Goal: Find specific page/section: Find specific page/section

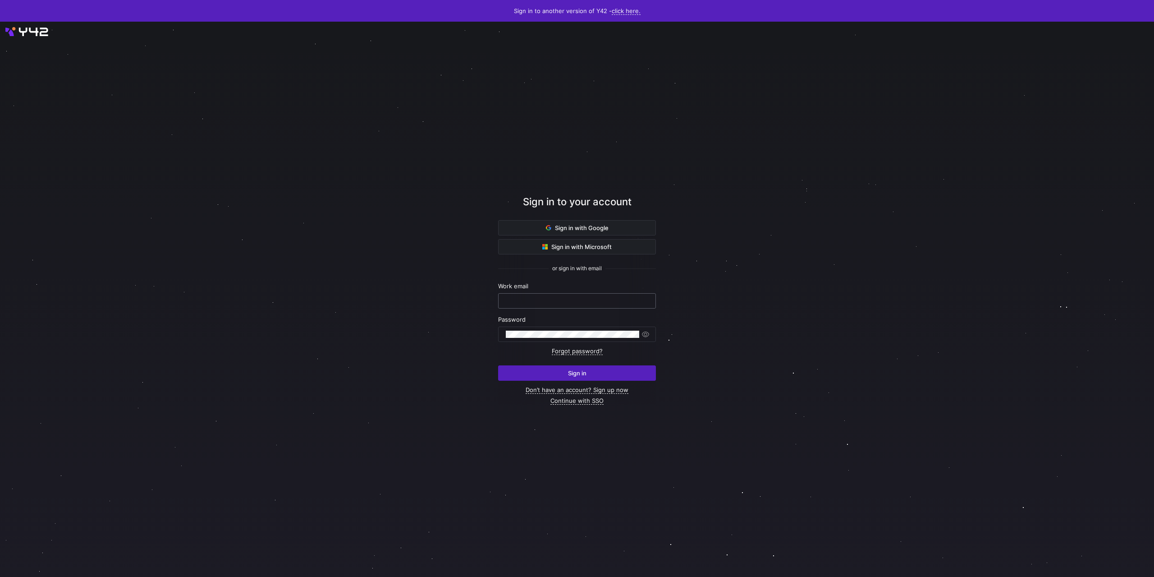
click at [593, 302] on input "text" at bounding box center [577, 300] width 143 height 7
type input "steven@sonar.software"
click at [576, 329] on div at bounding box center [572, 334] width 133 height 14
click at [498, 365] on button "Sign in" at bounding box center [577, 372] width 158 height 15
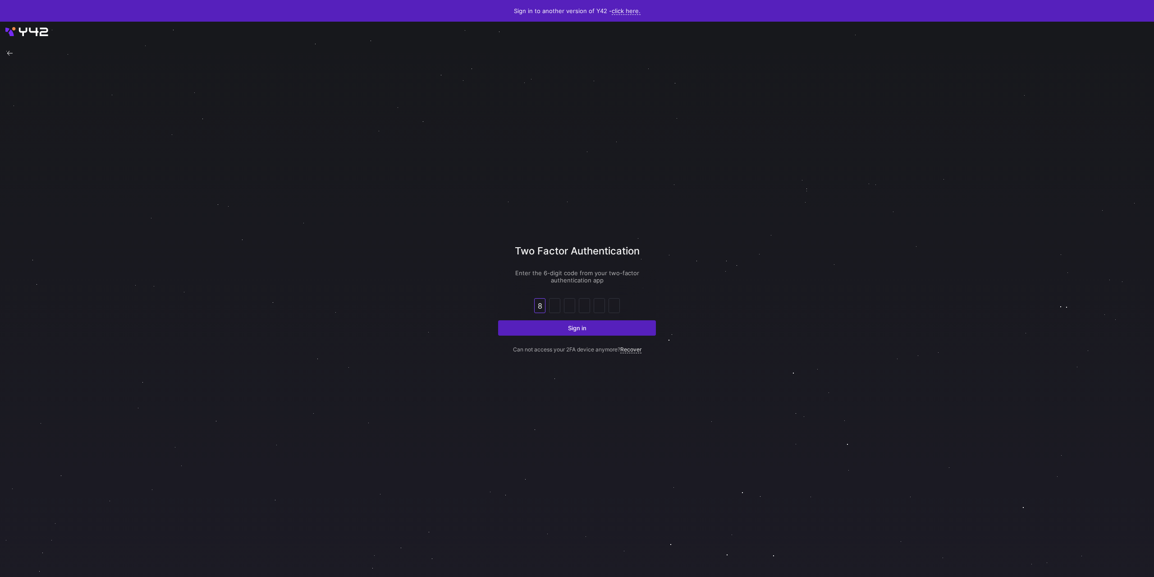
type input "8"
type input "4"
type input "8"
type input "4"
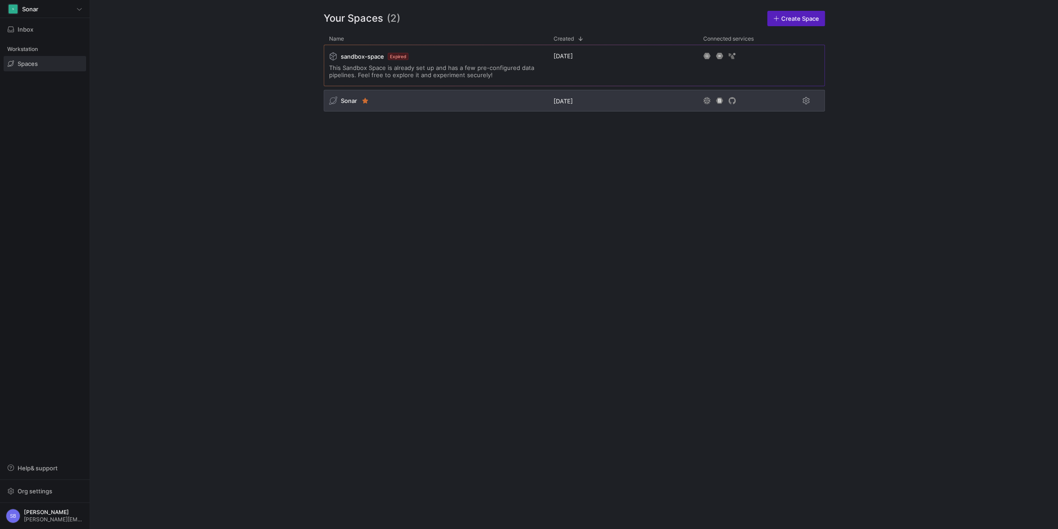
click at [346, 101] on span "Sonar" at bounding box center [349, 100] width 16 height 7
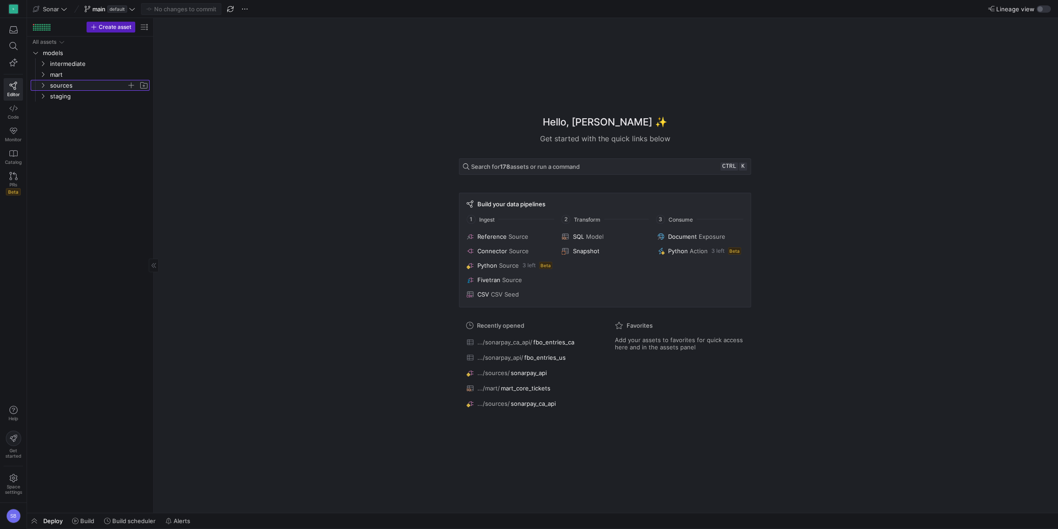
click at [54, 86] on span "sources" at bounding box center [88, 85] width 77 height 10
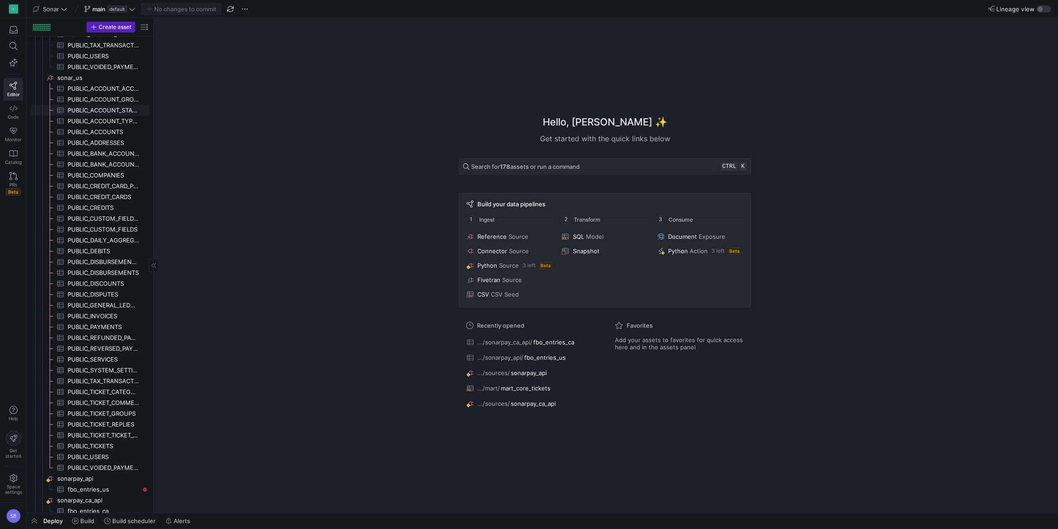
scroll to position [368, 0]
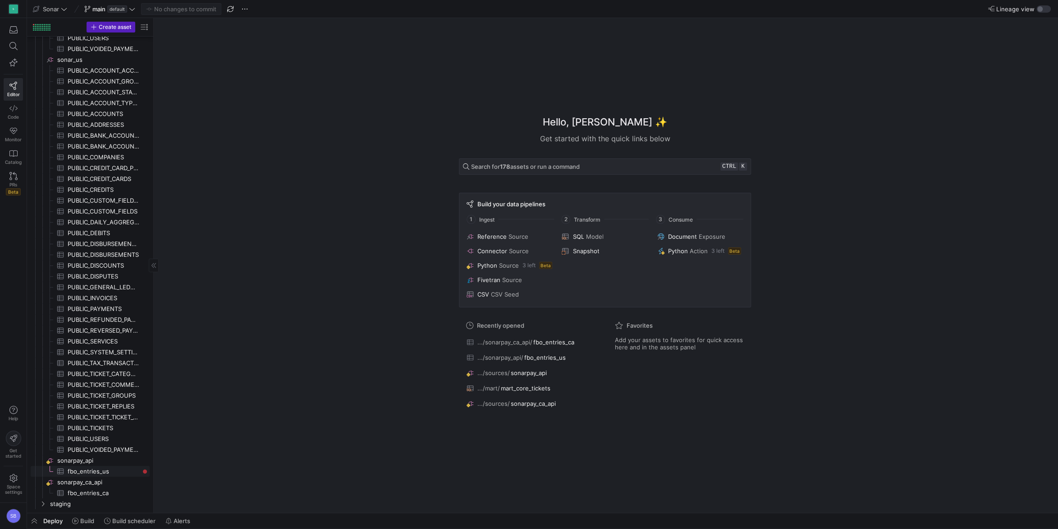
click at [136, 470] on span "fbo_entries_us​​​​​​​​​" at bounding box center [104, 471] width 72 height 10
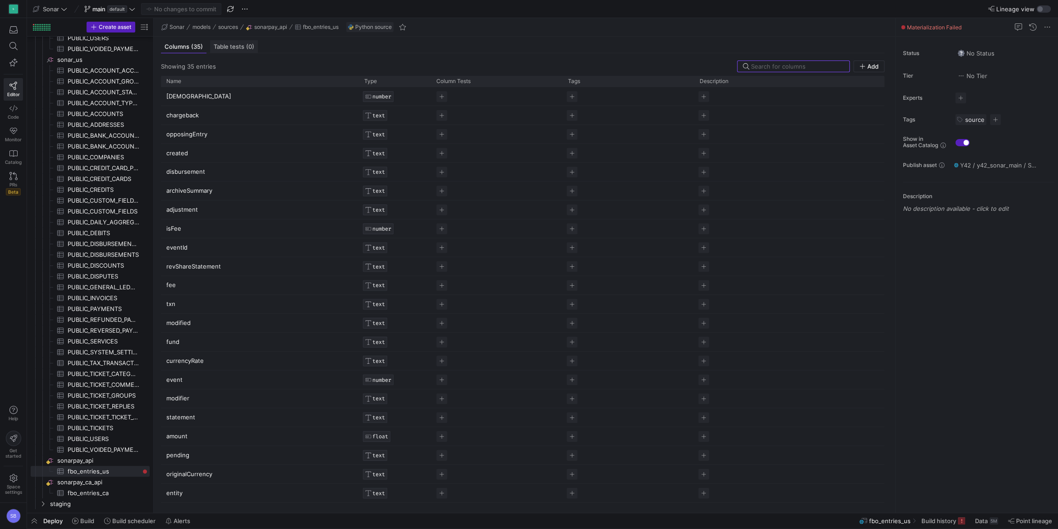
click at [226, 49] on span "Table tests (0)" at bounding box center [234, 47] width 41 height 6
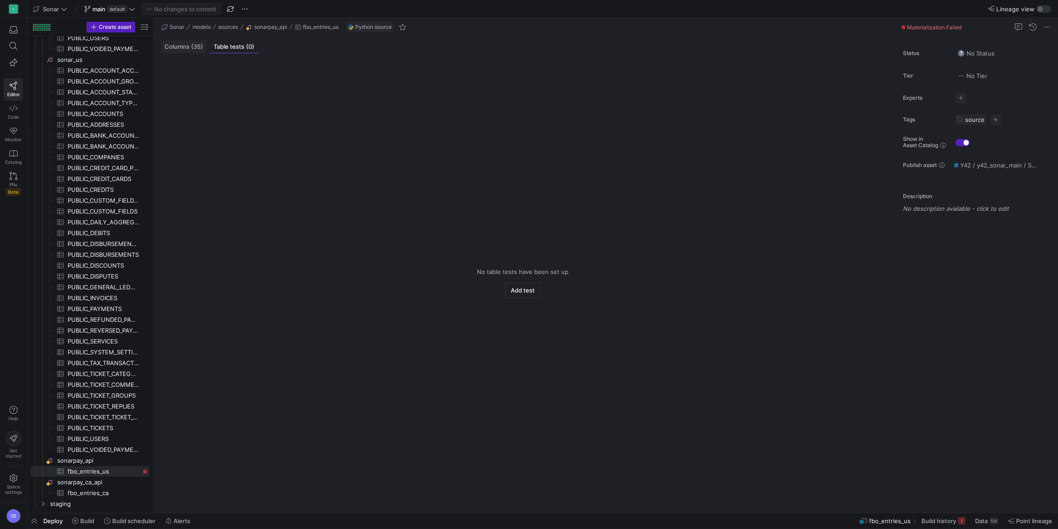
click at [189, 48] on span "Columns (35)" at bounding box center [184, 47] width 38 height 6
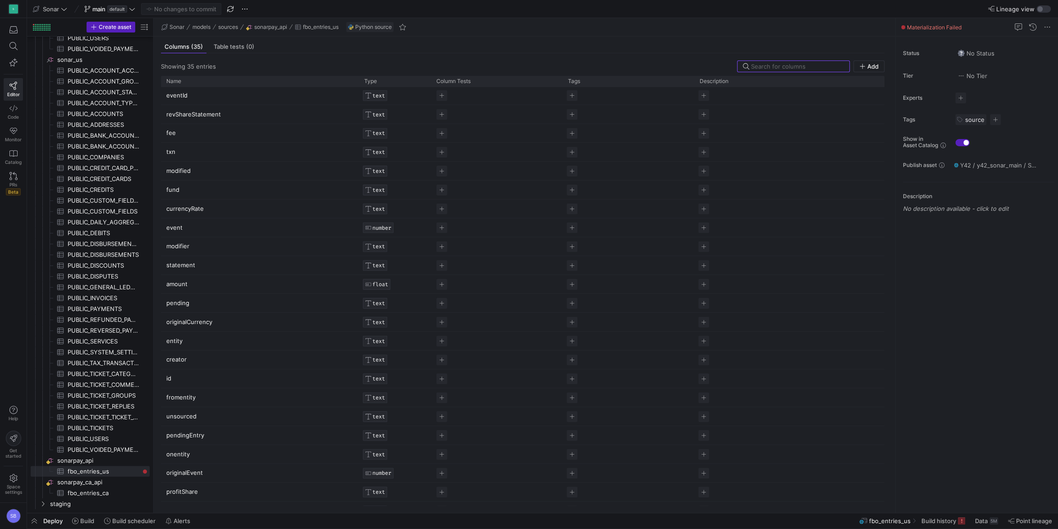
scroll to position [242, 0]
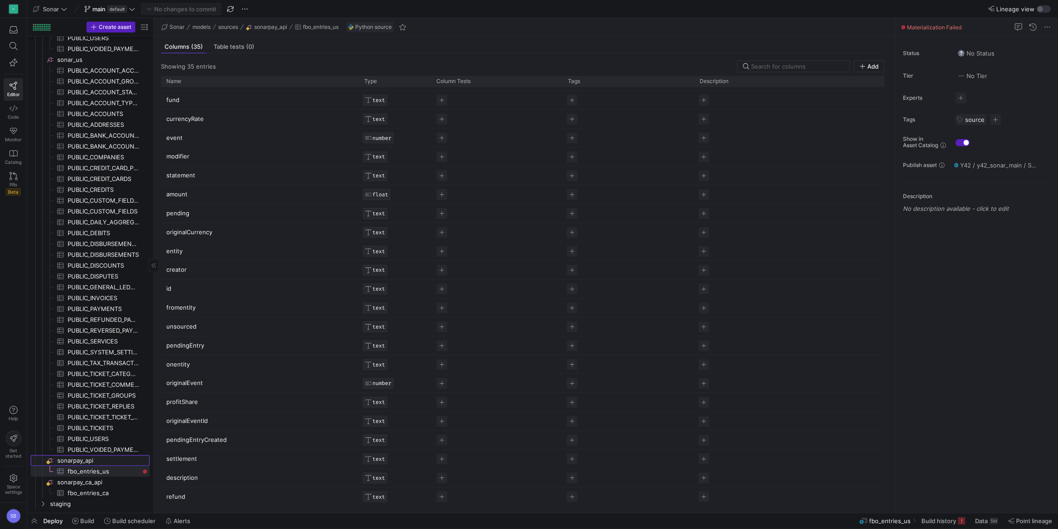
click at [98, 463] on span "sonarpay_api​​​​​​​​" at bounding box center [102, 460] width 91 height 10
